Goal: Find contact information

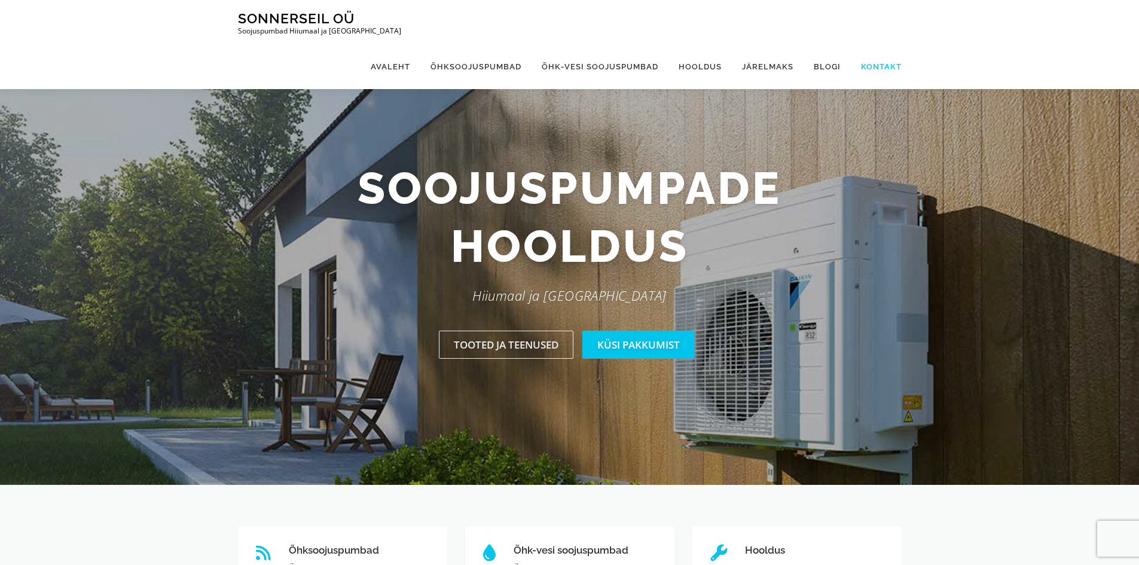
click at [881, 44] on link "Kontakt" at bounding box center [876, 66] width 51 height 45
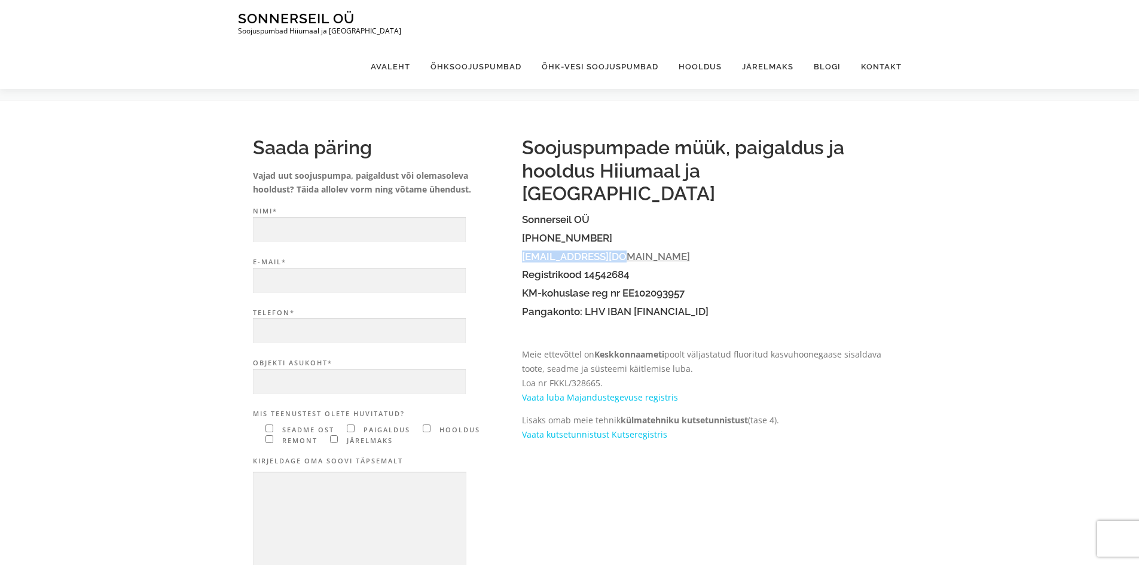
drag, startPoint x: 619, startPoint y: 235, endPoint x: 522, endPoint y: 234, distance: 97.5
click at [522, 251] on h4 "[EMAIL_ADDRESS][DOMAIN_NAME]" at bounding box center [704, 256] width 365 height 11
copy link "[EMAIL_ADDRESS][DOMAIN_NAME]"
